Goal: Task Accomplishment & Management: Manage account settings

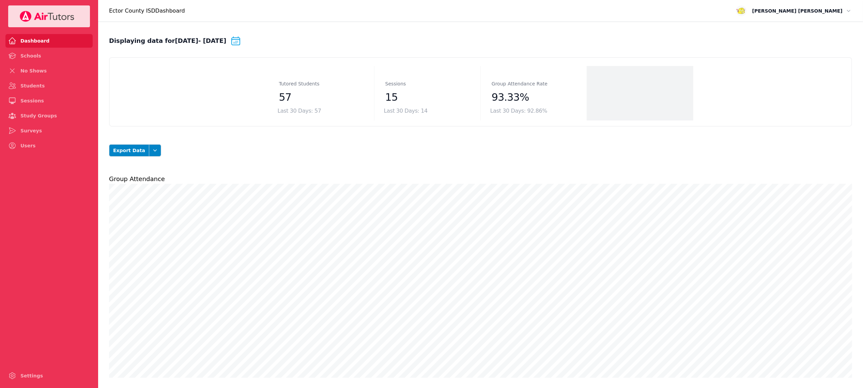
click at [843, 14] on span "[PERSON_NAME]" at bounding box center [799, 11] width 105 height 8
click at [815, 41] on button "Logout" at bounding box center [830, 38] width 44 height 11
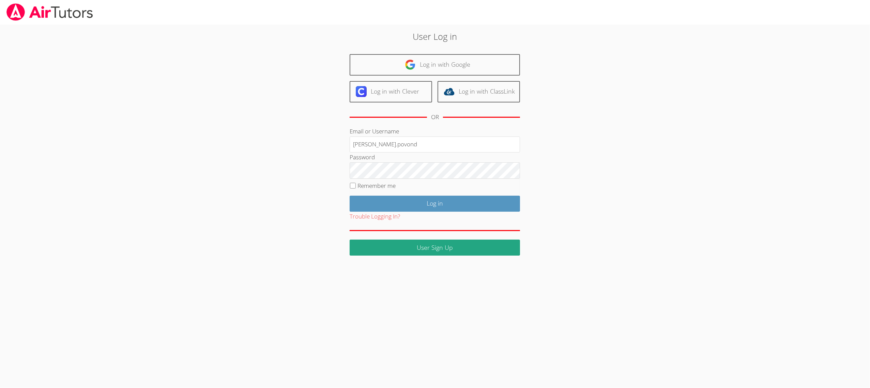
type input "[PERSON_NAME][EMAIL_ADDRESS][PERSON_NAME][DOMAIN_NAME]"
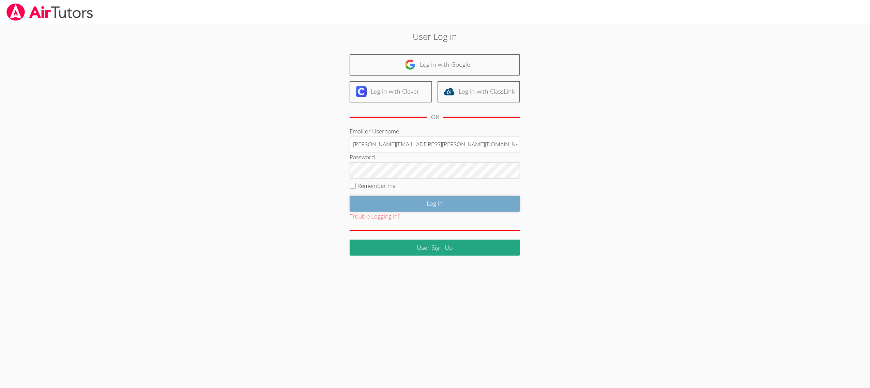
click at [367, 201] on input "Log in" at bounding box center [434, 204] width 170 height 16
